Goal: Task Accomplishment & Management: Complete application form

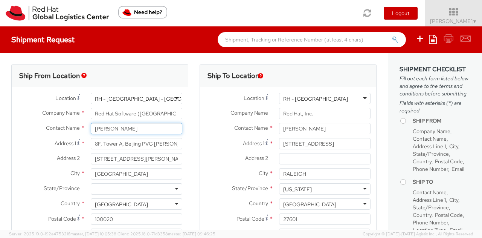
click at [143, 131] on input "Ming Zhou" at bounding box center [137, 128] width 92 height 11
type input "M"
type input "rui Pan"
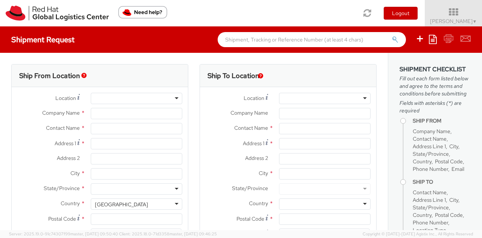
select select "958"
select select
type input "Red Hat Software ([GEOGRAPHIC_DATA]) Co. Limited"
type input "[PERSON_NAME]"
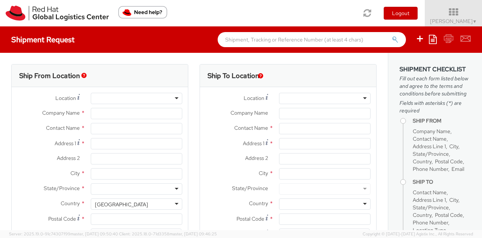
type input "8F, Tower A, Beijing PVG [PERSON_NAME]"
type input "[STREET_ADDRESS][PERSON_NAME]"
type input "[GEOGRAPHIC_DATA]"
type input "100020"
type input "861065627336"
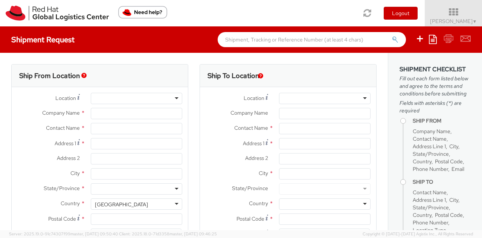
type input "[EMAIL_ADDRESS][DOMAIN_NAME]"
select select "CM"
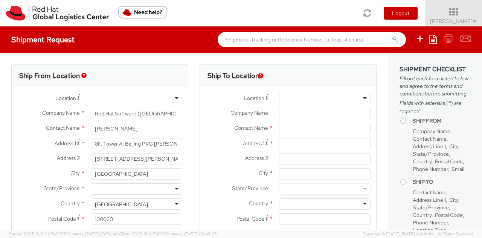
select select "KGS"
click at [310, 128] on input "text" at bounding box center [325, 128] width 92 height 11
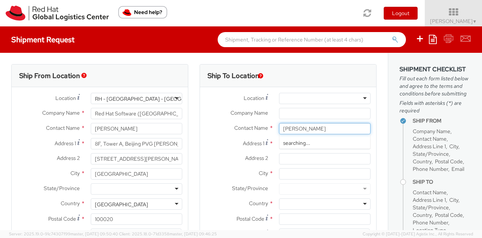
type input "[PERSON_NAME]"
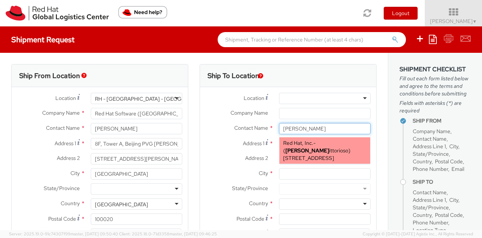
click at [325, 154] on span "[STREET_ADDRESS]" at bounding box center [308, 157] width 51 height 7
type input "Red Hat, Inc."
type input "[PERSON_NAME]"
type input "[STREET_ADDRESS]"
type input "RALEIGH"
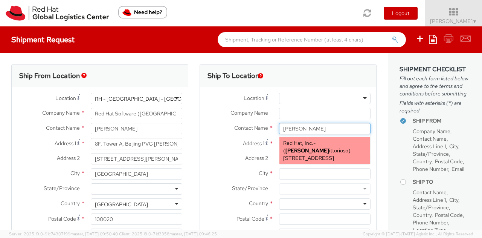
type input "27601"
type input "[EMAIL_ADDRESS][DOMAIN_NAME]"
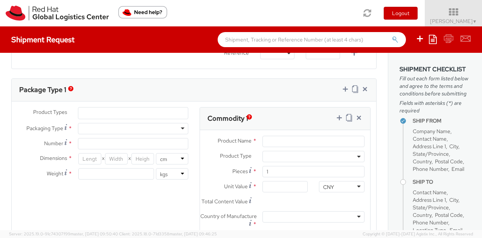
scroll to position [377, 0]
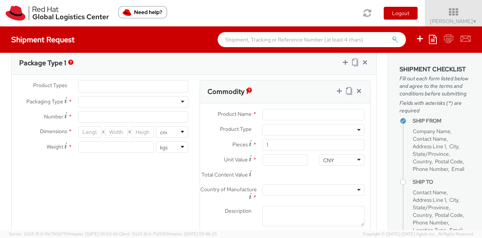
type input "[PERSON_NAME]"
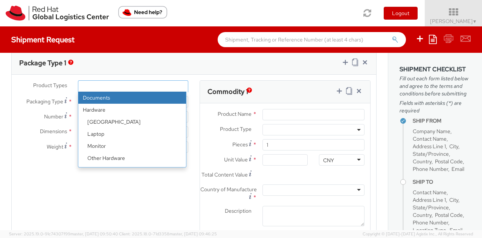
click at [160, 81] on ul at bounding box center [133, 86] width 110 height 11
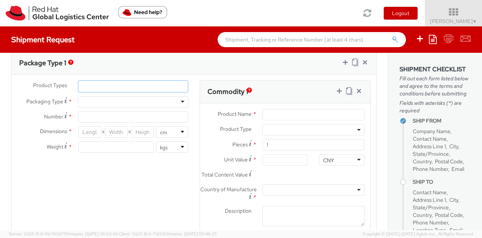
click at [160, 81] on ul at bounding box center [133, 86] width 110 height 11
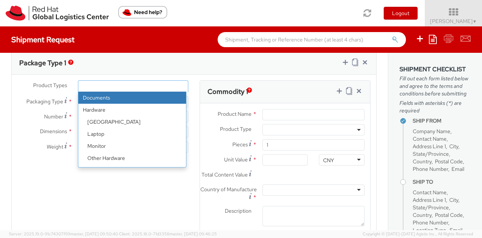
select select "DOCUMENT"
type input "Documents"
select select "DOCUMENT"
type input "1.00"
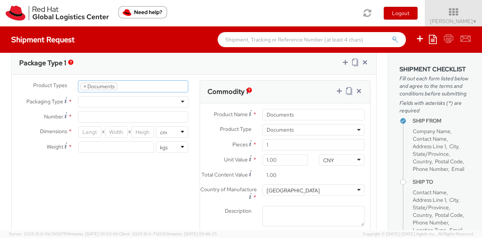
click at [113, 97] on div at bounding box center [133, 101] width 110 height 11
type input "1"
type input "24.13"
type input "31.75"
type input "0.64"
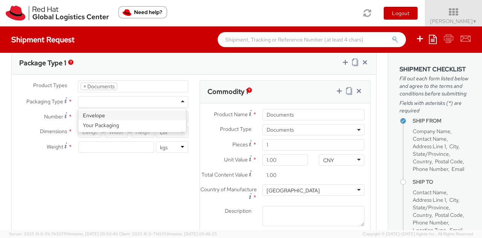
type input "0.5"
click at [130, 164] on div "Product Types * Documents Docking Station Laptop Monitor Other Hardware Server …" at bounding box center [194, 162] width 365 height 165
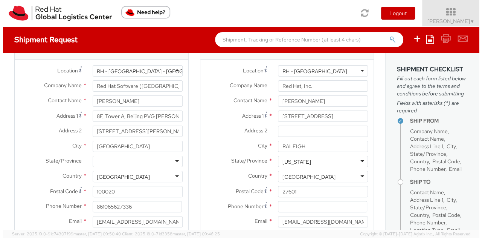
scroll to position [0, 0]
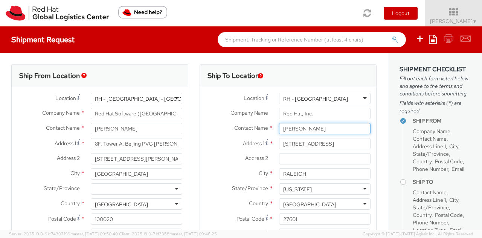
drag, startPoint x: 319, startPoint y: 128, endPoint x: 275, endPoint y: 129, distance: 43.3
click at [279, 129] on input "[PERSON_NAME]" at bounding box center [325, 128] width 92 height 11
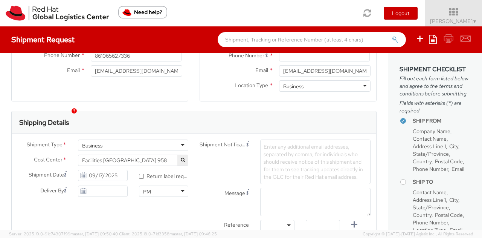
scroll to position [188, 0]
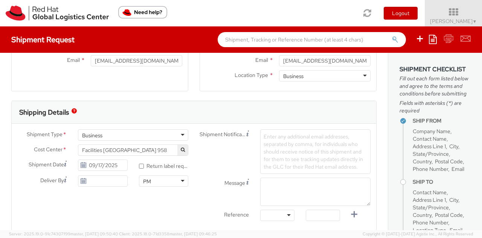
click at [181, 147] on icon "button" at bounding box center [183, 149] width 4 height 5
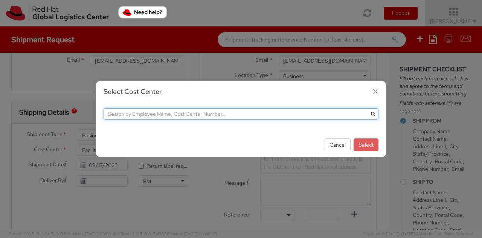
click at [154, 113] on input "text" at bounding box center [241, 113] width 275 height 11
type input "901"
click at [367, 108] on button "submit" at bounding box center [372, 113] width 11 height 11
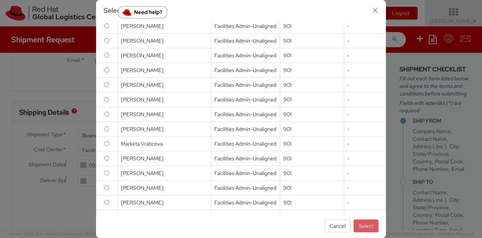
scroll to position [490, 0]
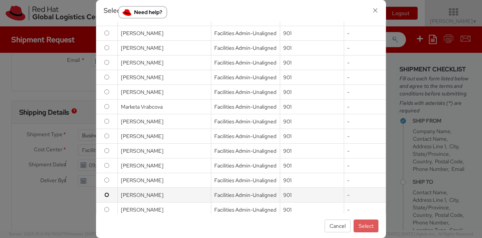
click at [107, 195] on input "radio" at bounding box center [106, 194] width 5 height 5
radio input "true"
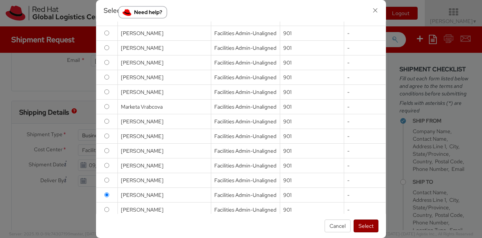
click at [364, 226] on button "Select" at bounding box center [366, 225] width 25 height 13
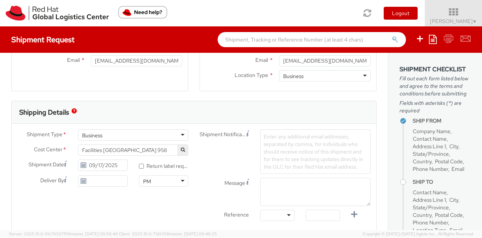
select select "901"
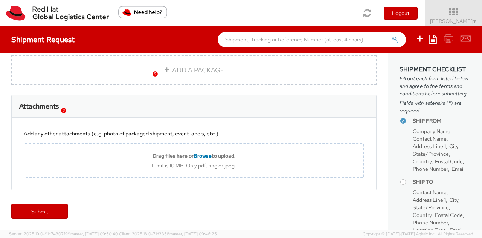
scroll to position [579, 0]
click at [43, 209] on link "Submit" at bounding box center [39, 210] width 56 height 15
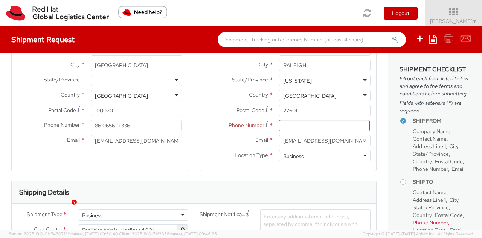
scroll to position [97, 0]
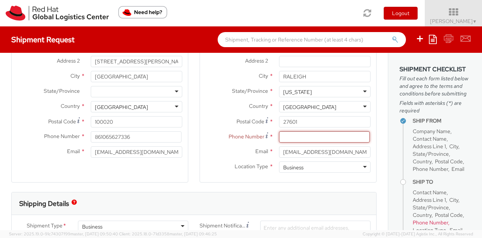
click at [290, 137] on input at bounding box center [324, 136] width 91 height 11
paste input "[PHONE_NUMBER]"
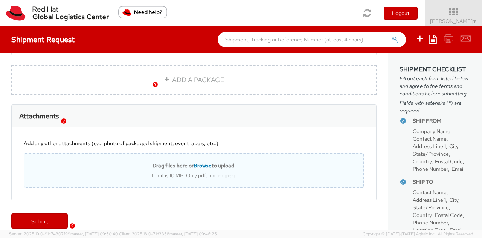
scroll to position [579, 0]
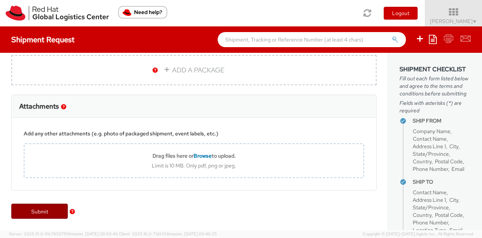
type input "[PHONE_NUMBER]"
click at [44, 211] on link "Submit" at bounding box center [39, 210] width 56 height 15
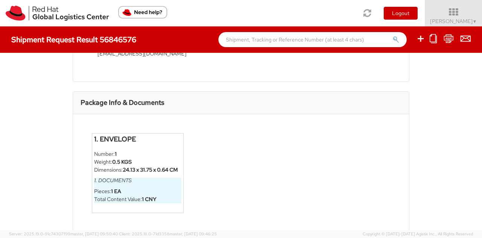
scroll to position [316, 0]
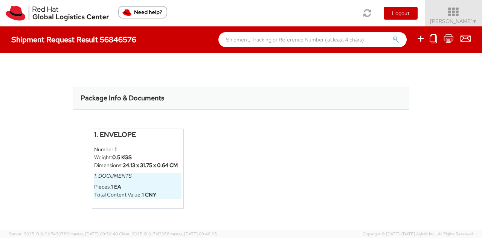
click at [467, 15] on icon at bounding box center [454, 12] width 66 height 11
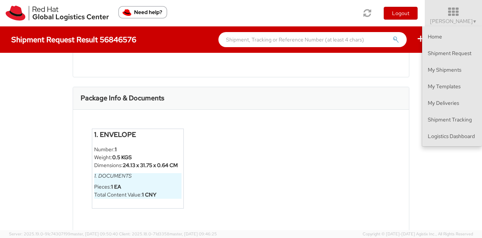
drag, startPoint x: 431, startPoint y: 152, endPoint x: 419, endPoint y: 146, distance: 13.0
click at [431, 152] on div "Shipment 56846576 Request Information Request Details Shipment Type: Business S…" at bounding box center [241, 141] width 482 height 177
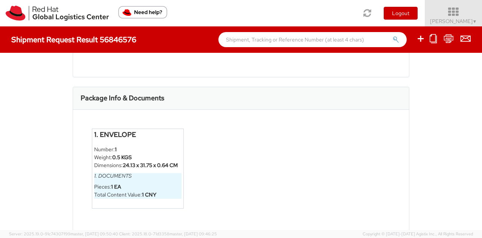
click at [471, 13] on icon at bounding box center [454, 12] width 66 height 11
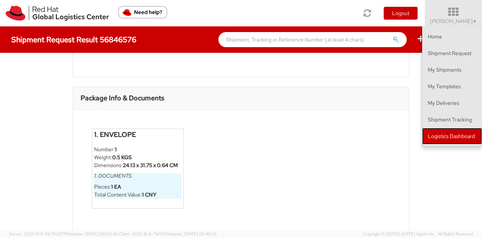
click at [452, 140] on link "Logistics Dashboard" at bounding box center [452, 136] width 60 height 17
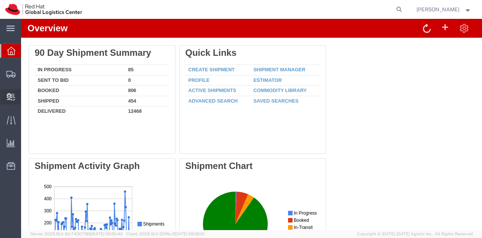
click at [8, 97] on icon at bounding box center [11, 97] width 8 height 8
